Goal: Task Accomplishment & Management: Manage account settings

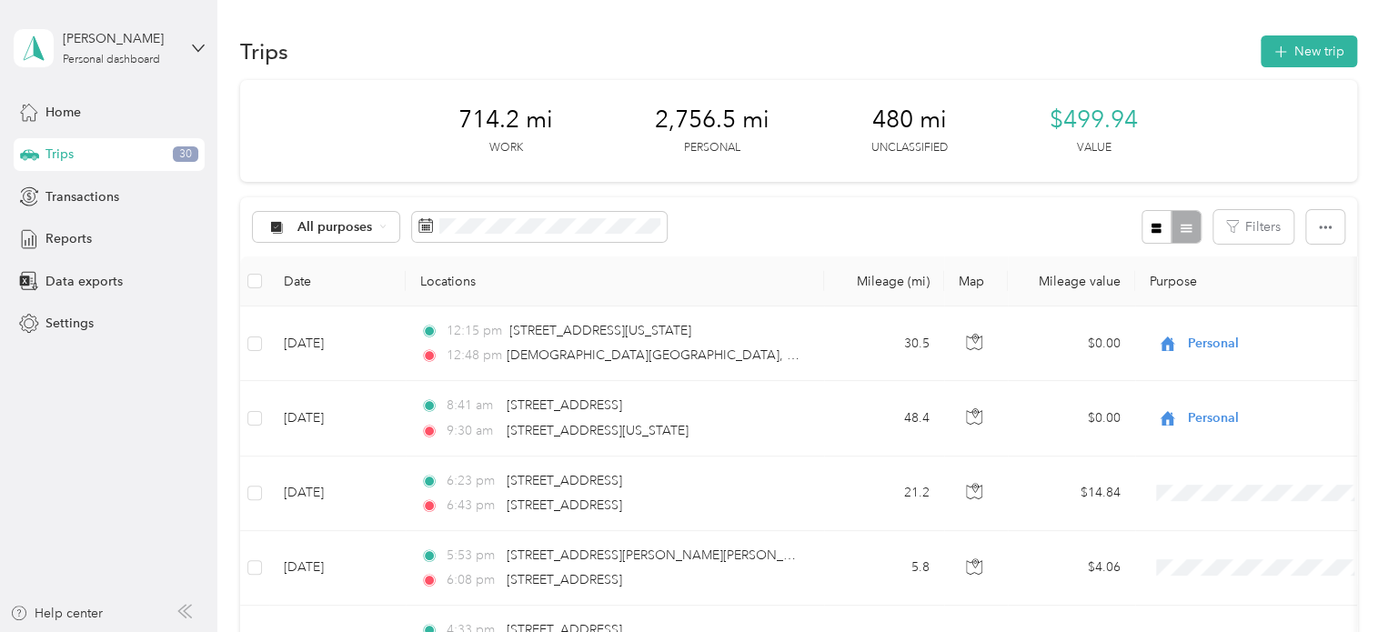
scroll to position [135, 0]
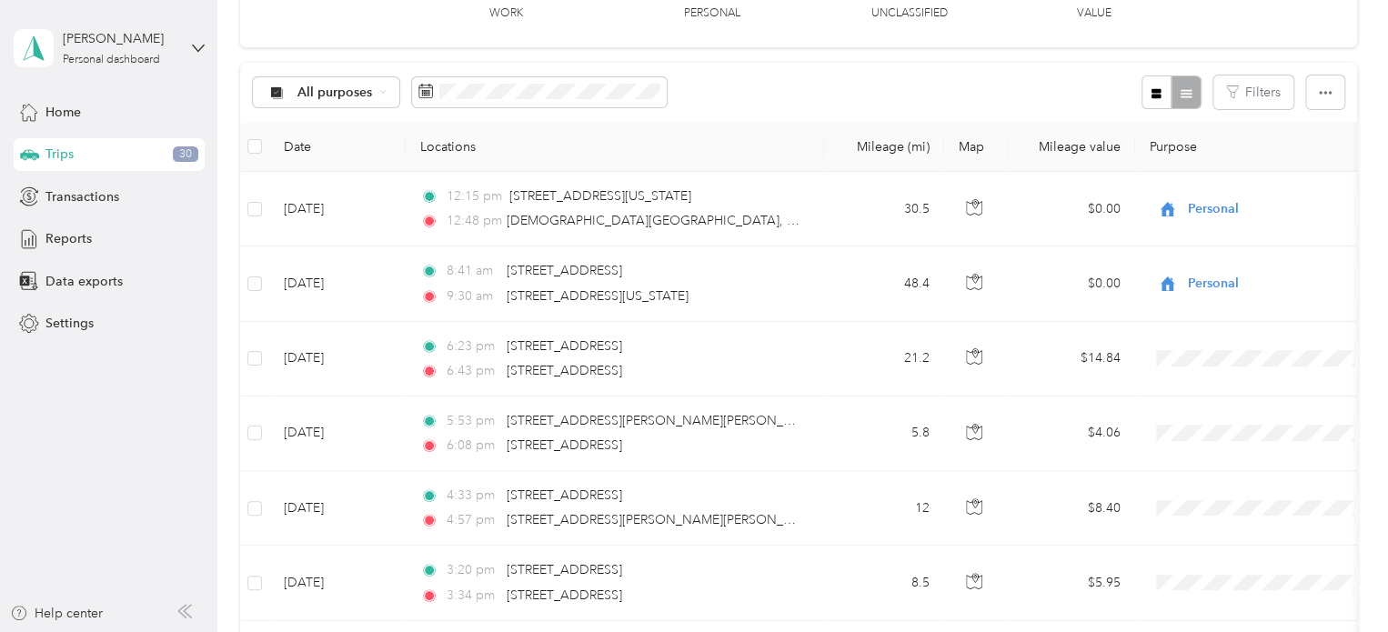
click at [204, 43] on aside "Analise Laughlin Personal dashboard Home Trips 30 Transactions Reports Data exp…" at bounding box center [108, 316] width 217 height 632
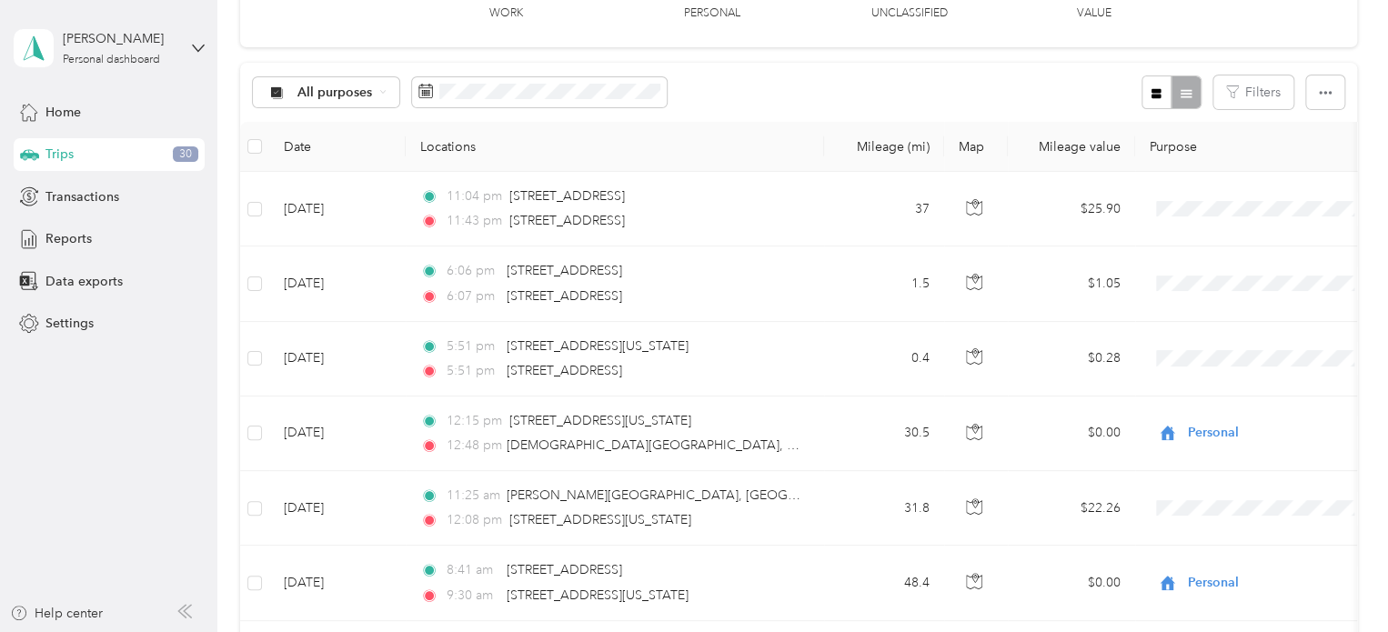
click at [189, 64] on div "Analise Laughlin Personal dashboard" at bounding box center [109, 48] width 191 height 64
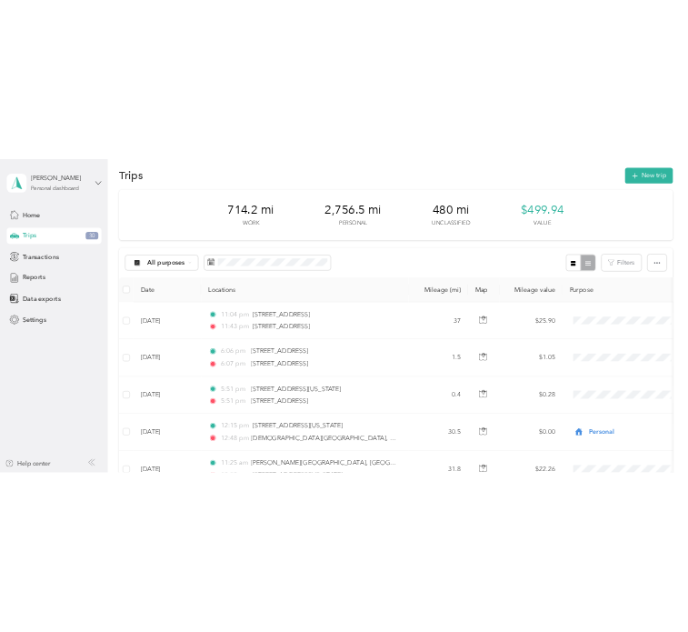
scroll to position [31, 0]
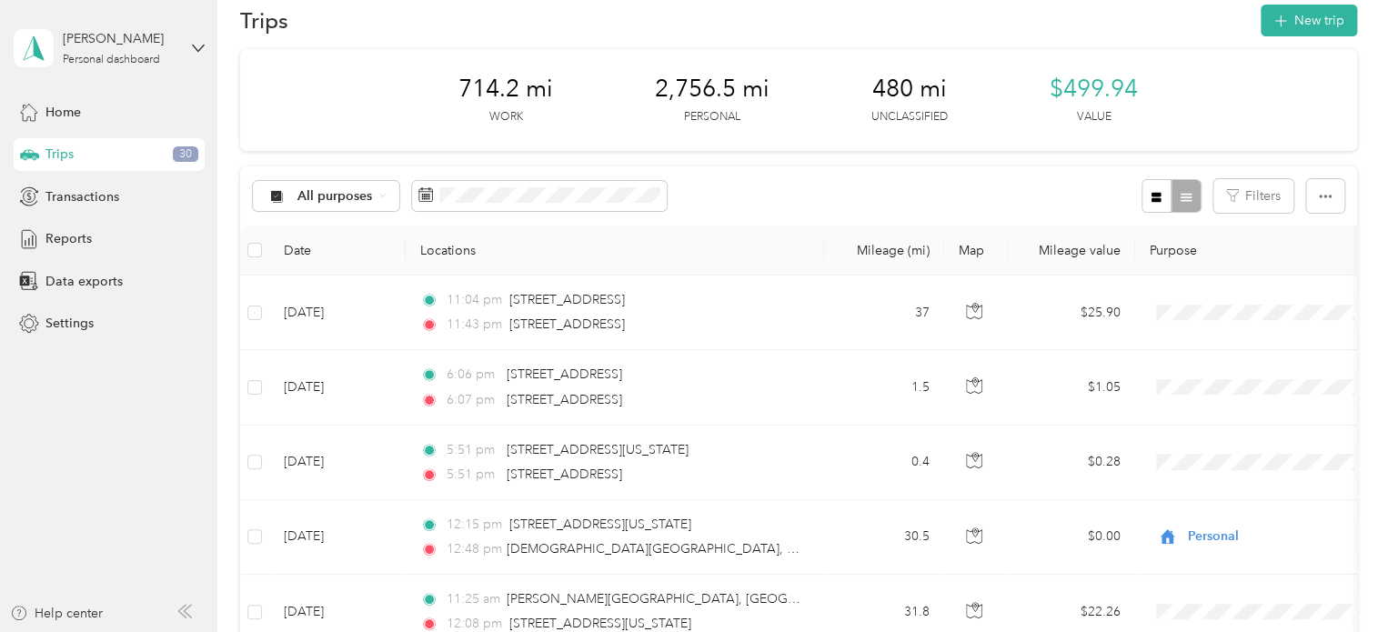
click at [135, 155] on div "Trips 30" at bounding box center [109, 154] width 191 height 33
click at [84, 118] on div "Home" at bounding box center [109, 111] width 191 height 33
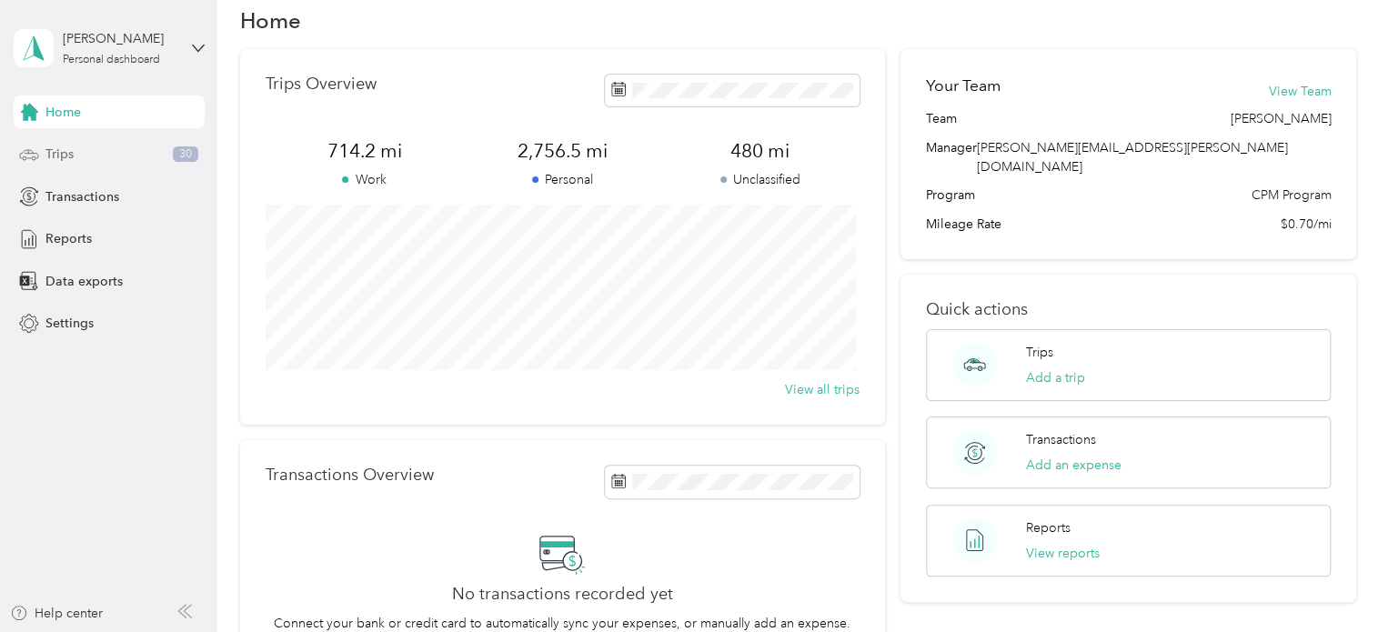
click at [87, 165] on div "Trips 30" at bounding box center [109, 154] width 191 height 33
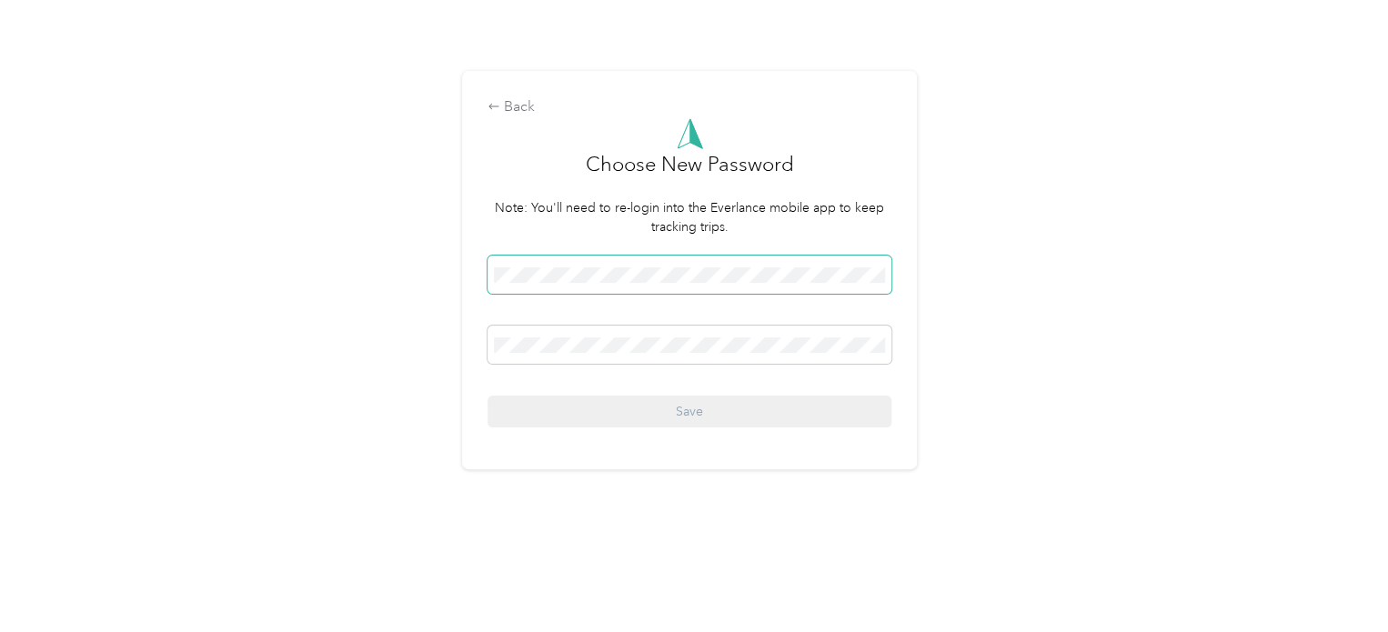
click at [545, 286] on span at bounding box center [689, 275] width 404 height 38
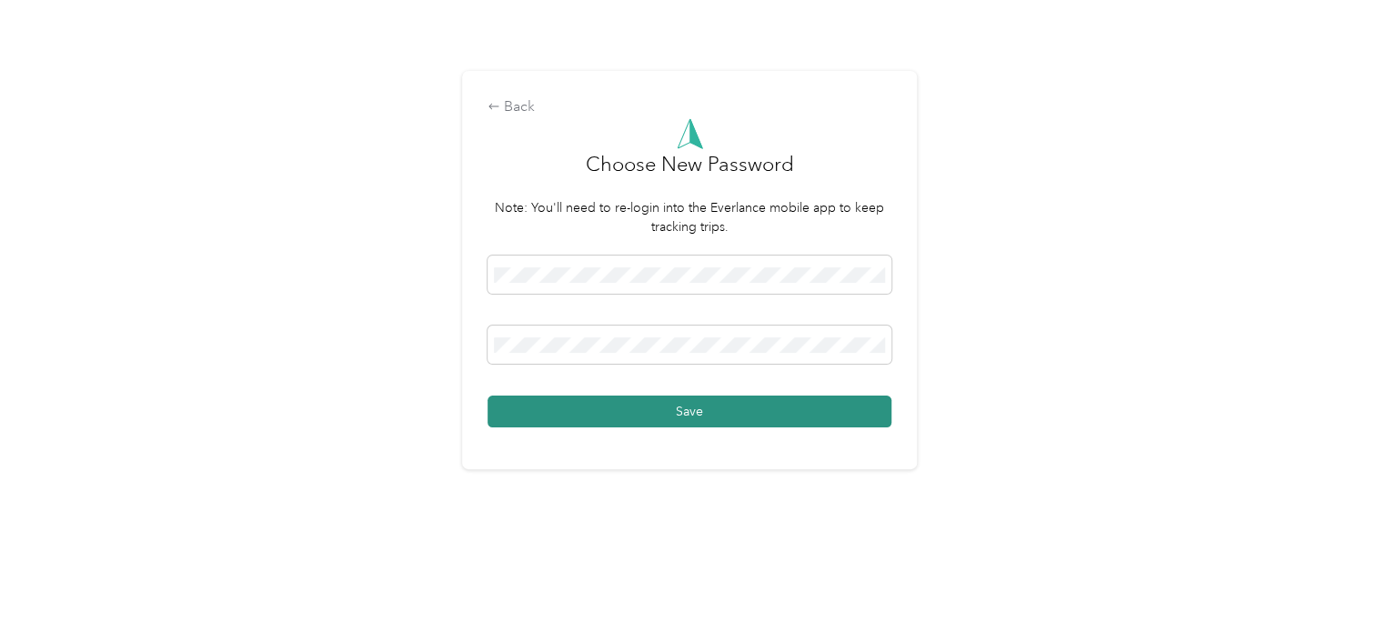
click at [517, 410] on button "Save" at bounding box center [689, 412] width 404 height 32
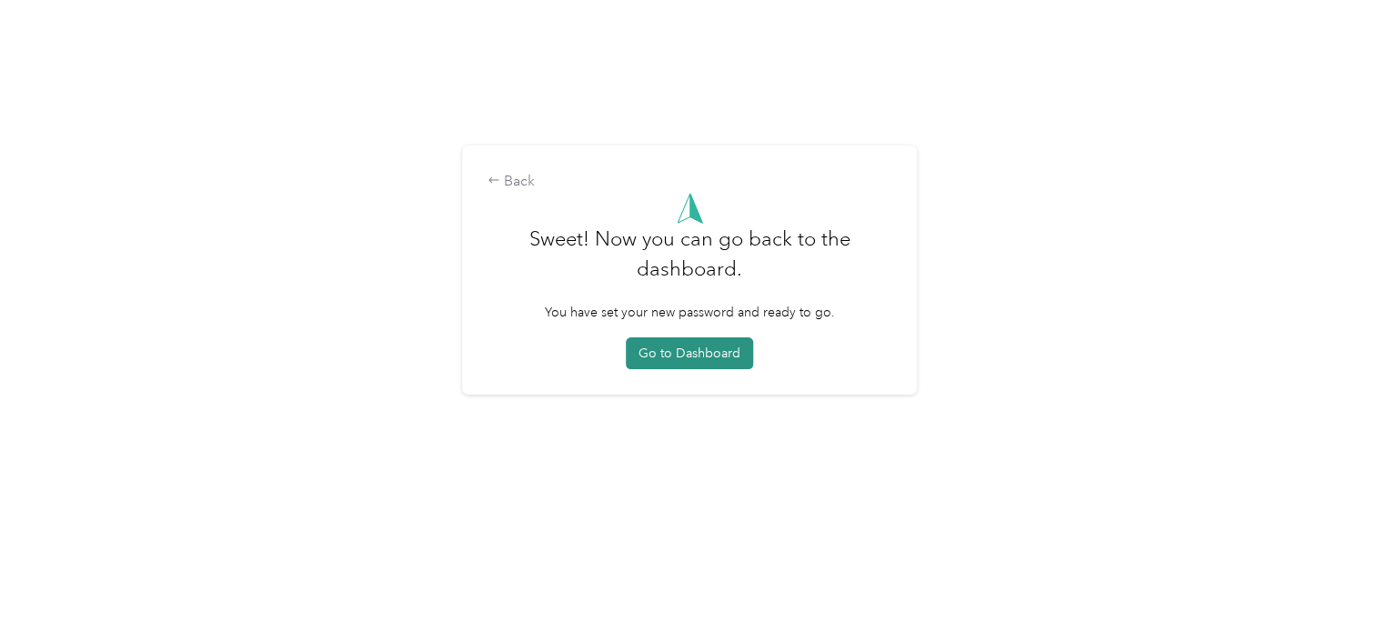
click at [673, 358] on button "Go to Dashboard" at bounding box center [689, 353] width 127 height 32
